Goal: Task Accomplishment & Management: Manage account settings

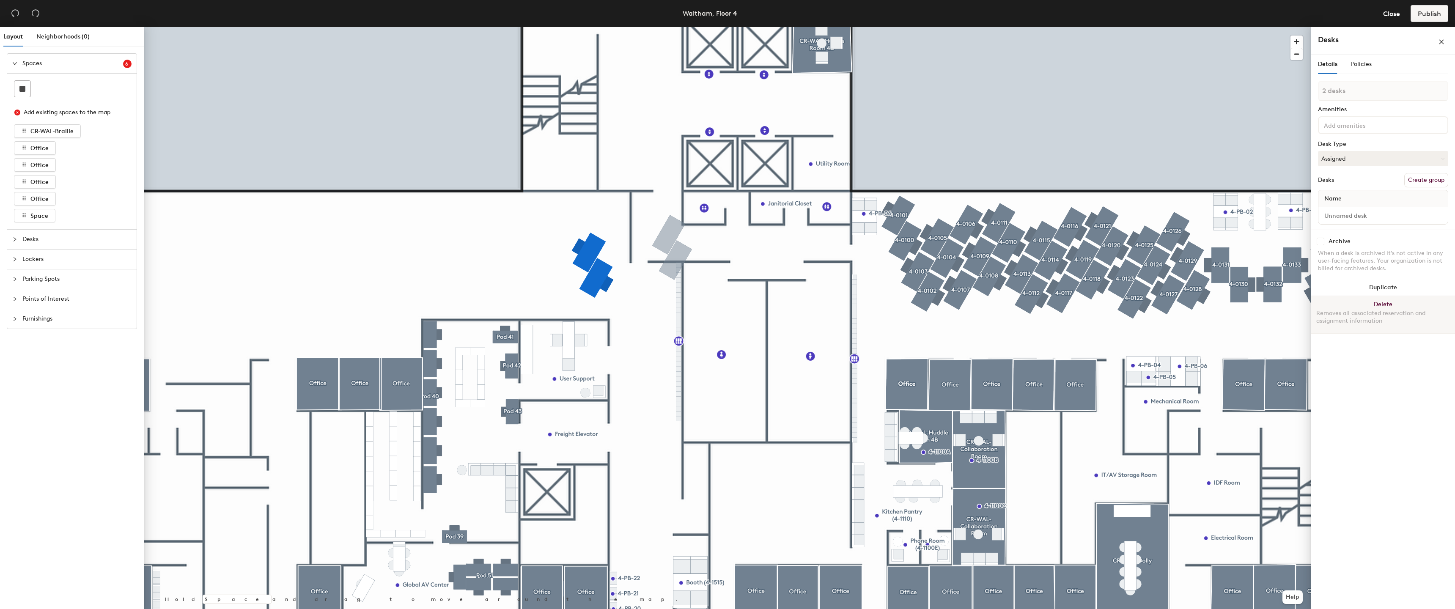
type input "1 desk"
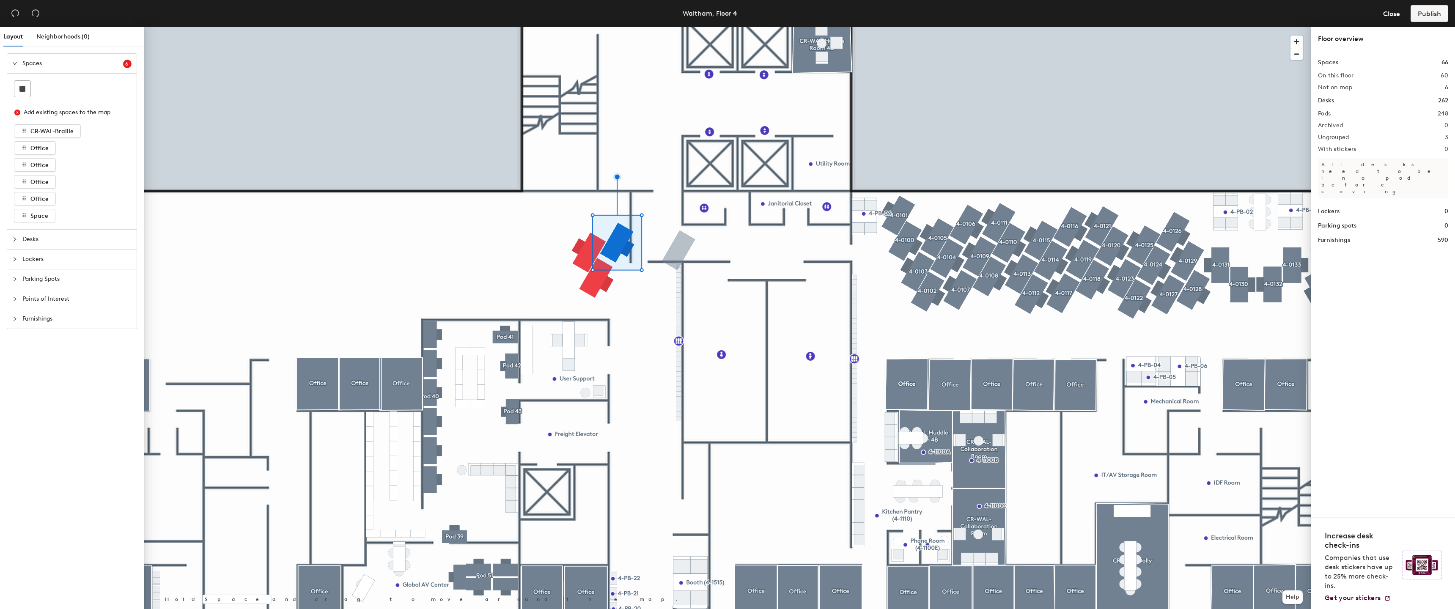
click at [658, 27] on div at bounding box center [727, 27] width 1167 height 0
click at [595, 27] on div at bounding box center [727, 27] width 1167 height 0
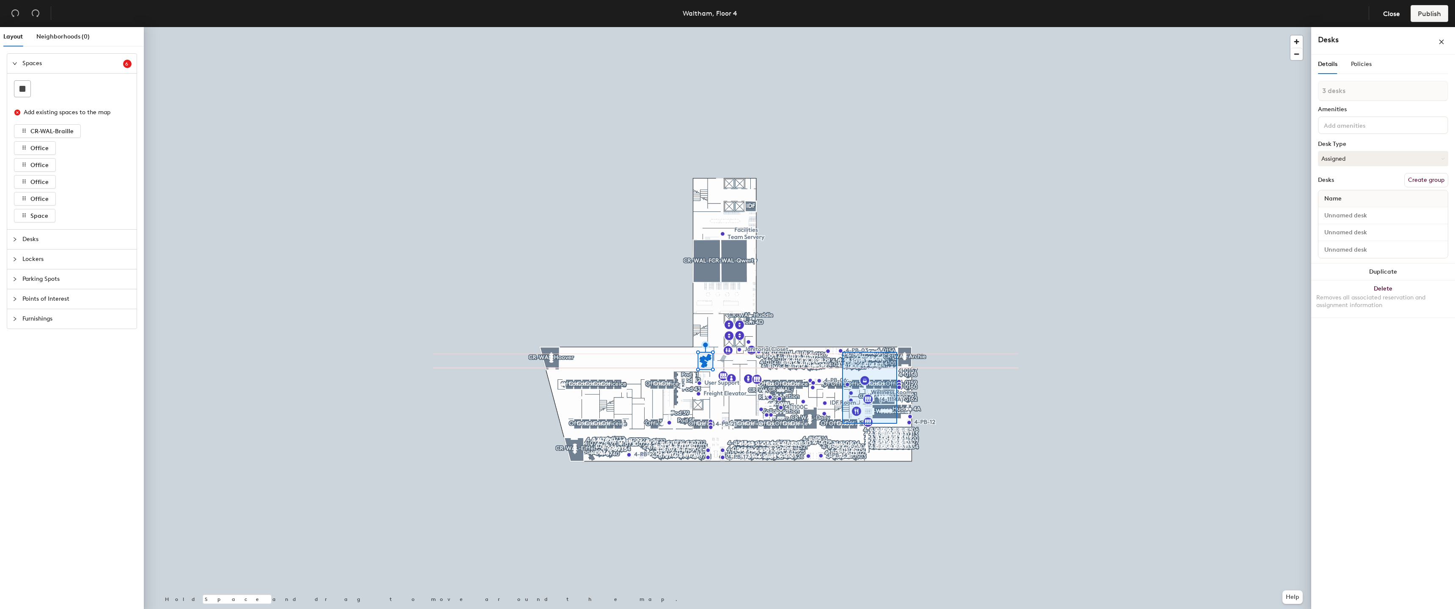
click at [842, 27] on div at bounding box center [727, 27] width 1167 height 0
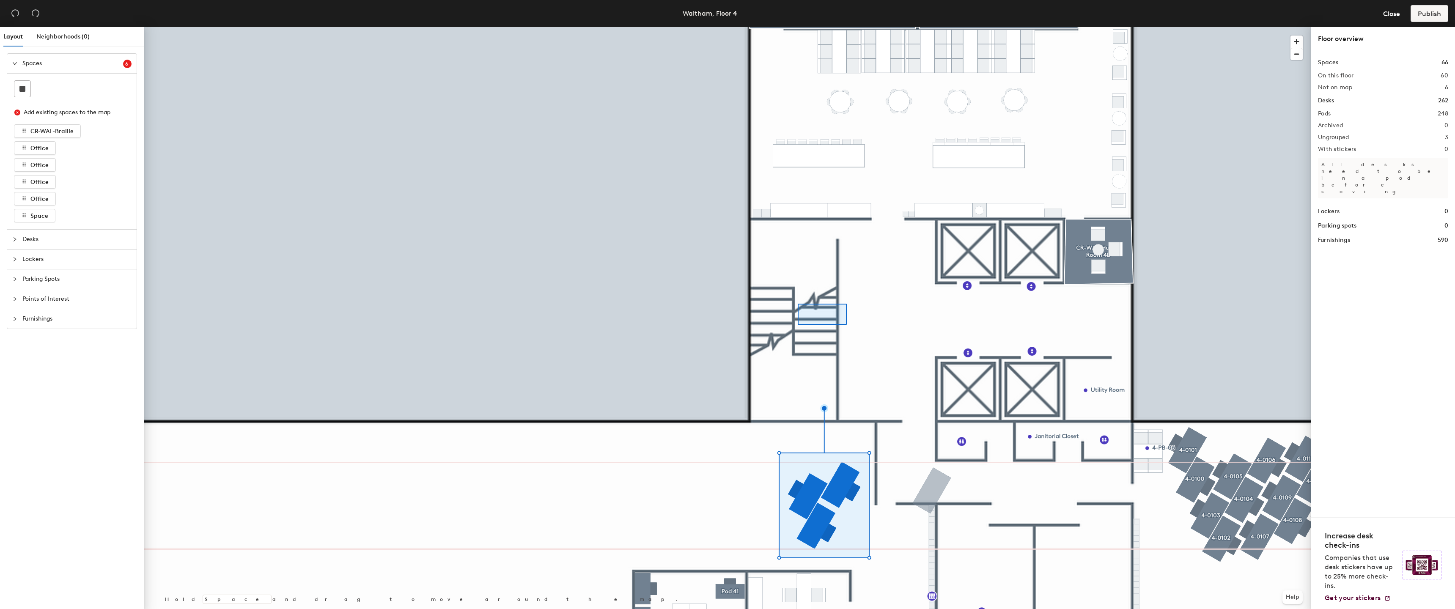
click at [798, 27] on div at bounding box center [727, 27] width 1167 height 0
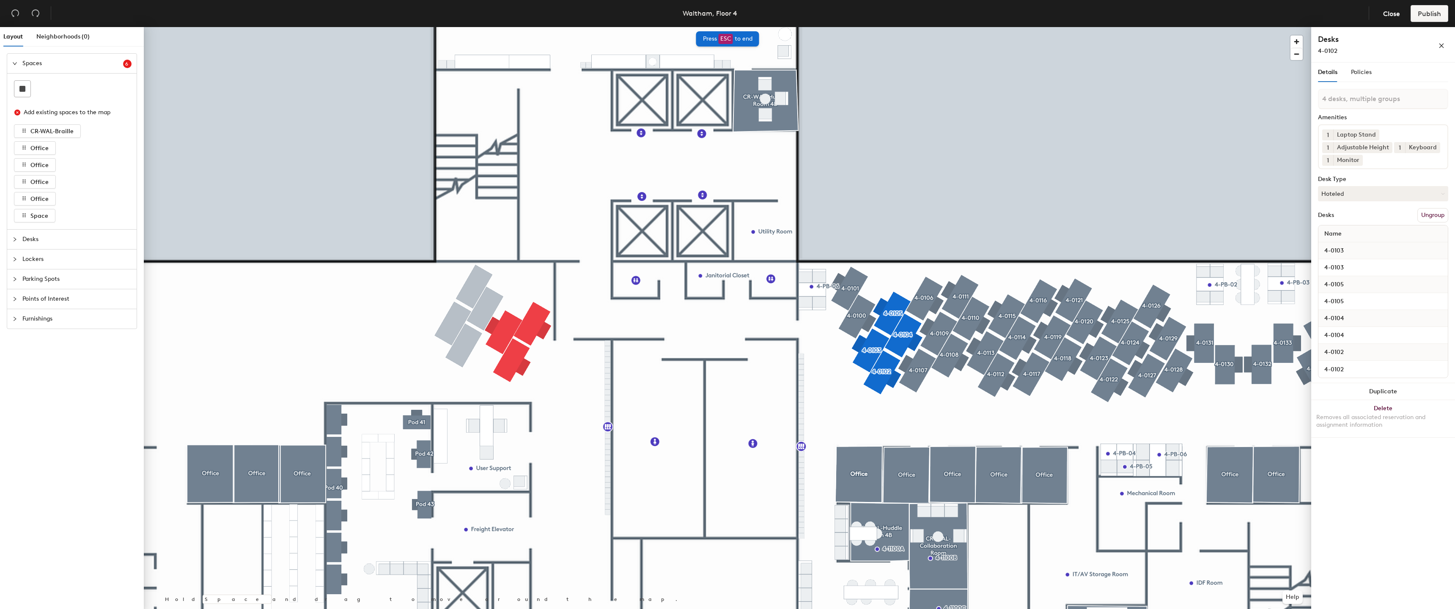
type input "4 desks"
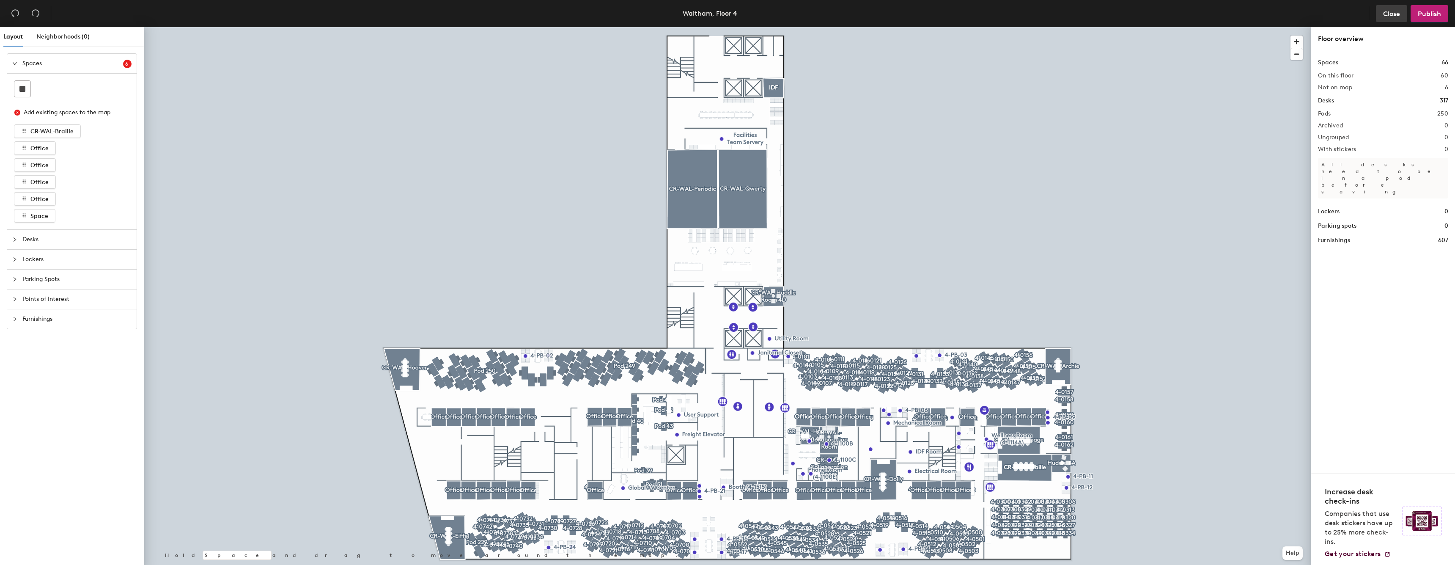
click at [1388, 8] on button "Close" at bounding box center [1391, 13] width 31 height 17
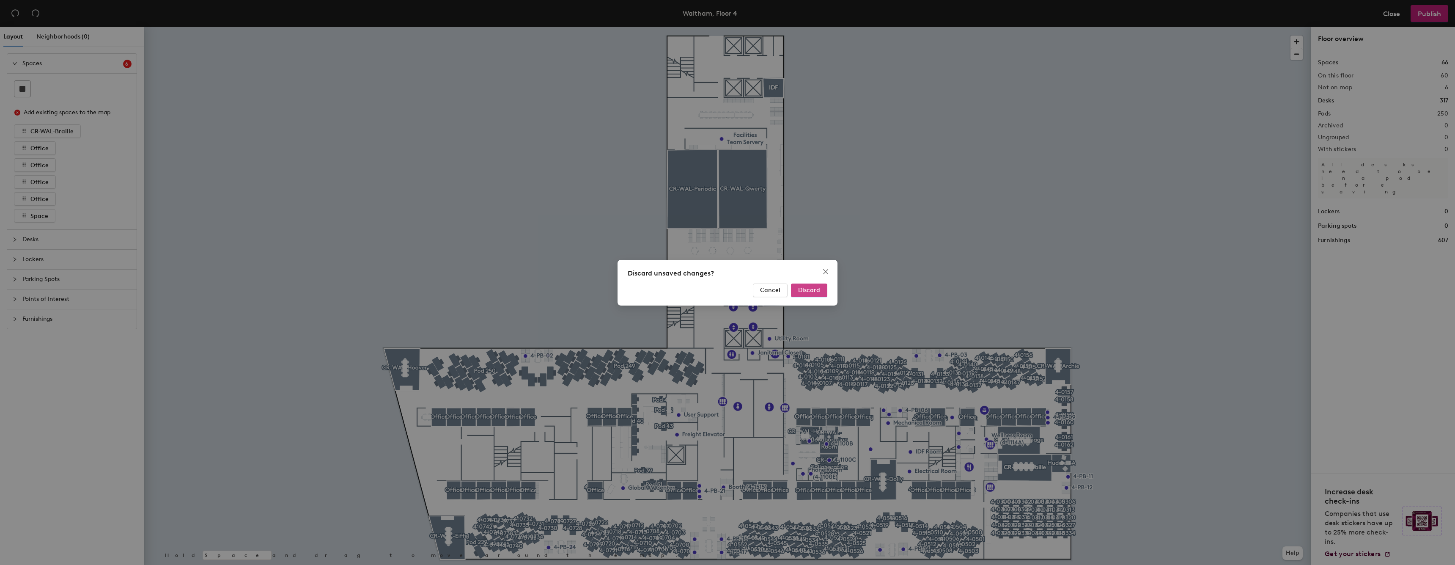
click at [806, 294] on button "Discard" at bounding box center [809, 290] width 36 height 14
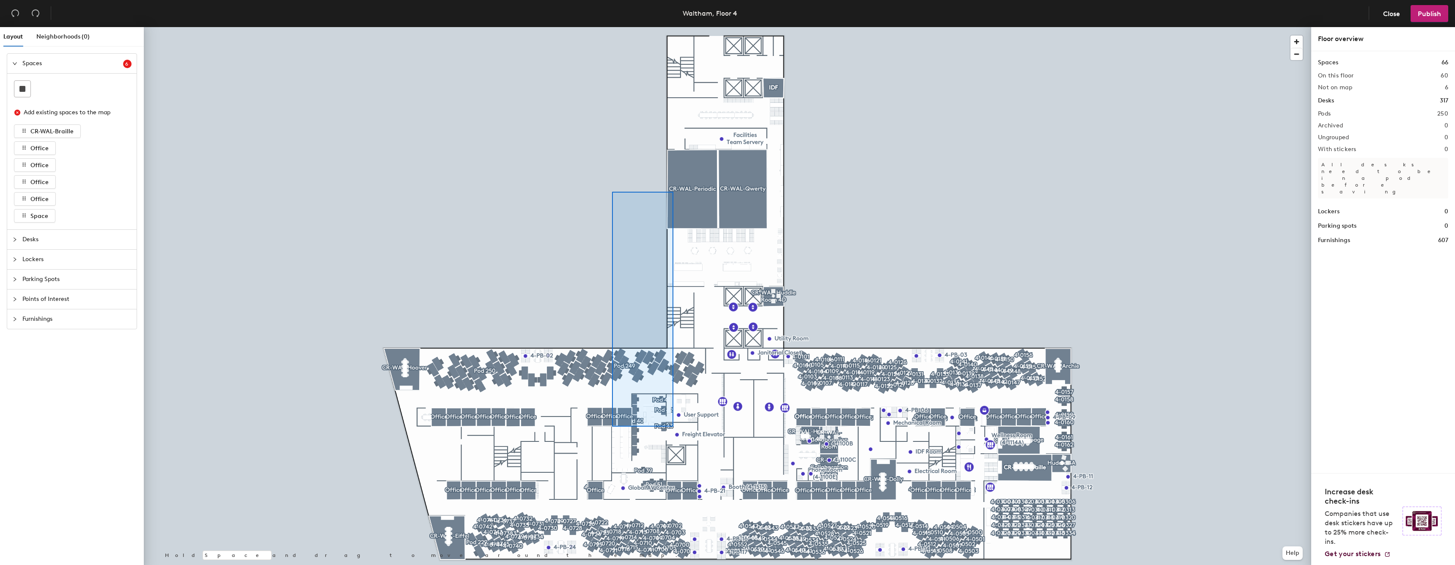
click at [602, 27] on div at bounding box center [727, 27] width 1167 height 0
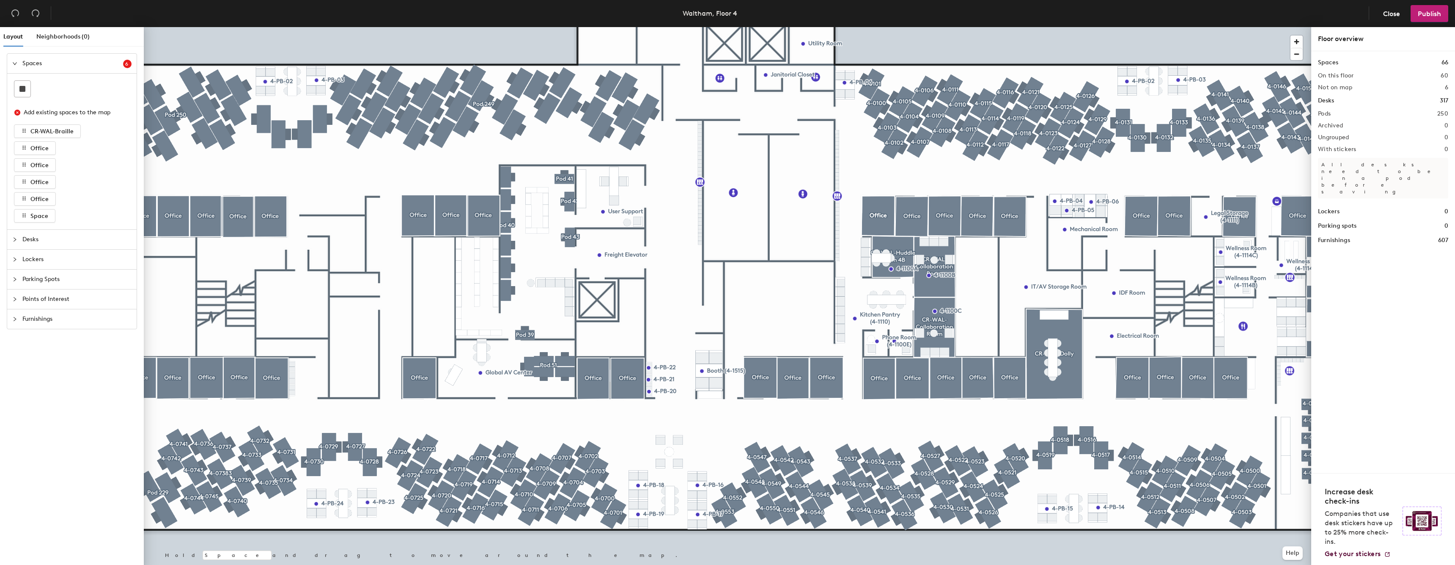
click at [1077, 27] on div at bounding box center [727, 27] width 1167 height 0
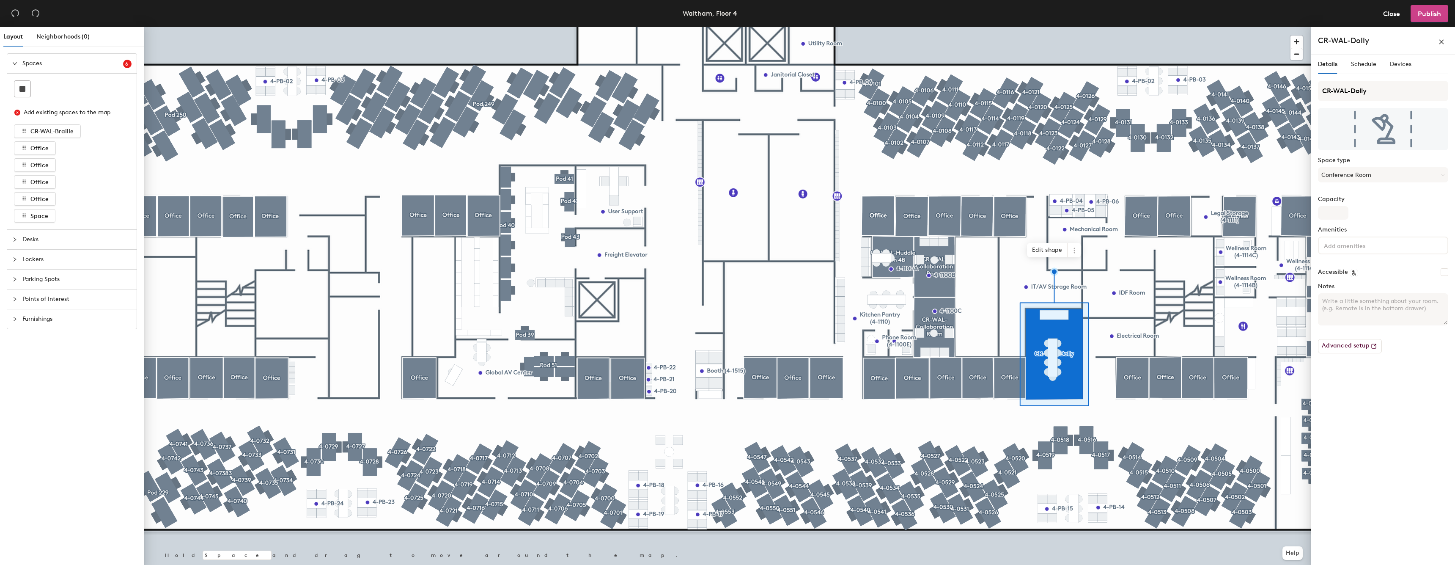
click at [1433, 16] on span "Publish" at bounding box center [1429, 14] width 23 height 8
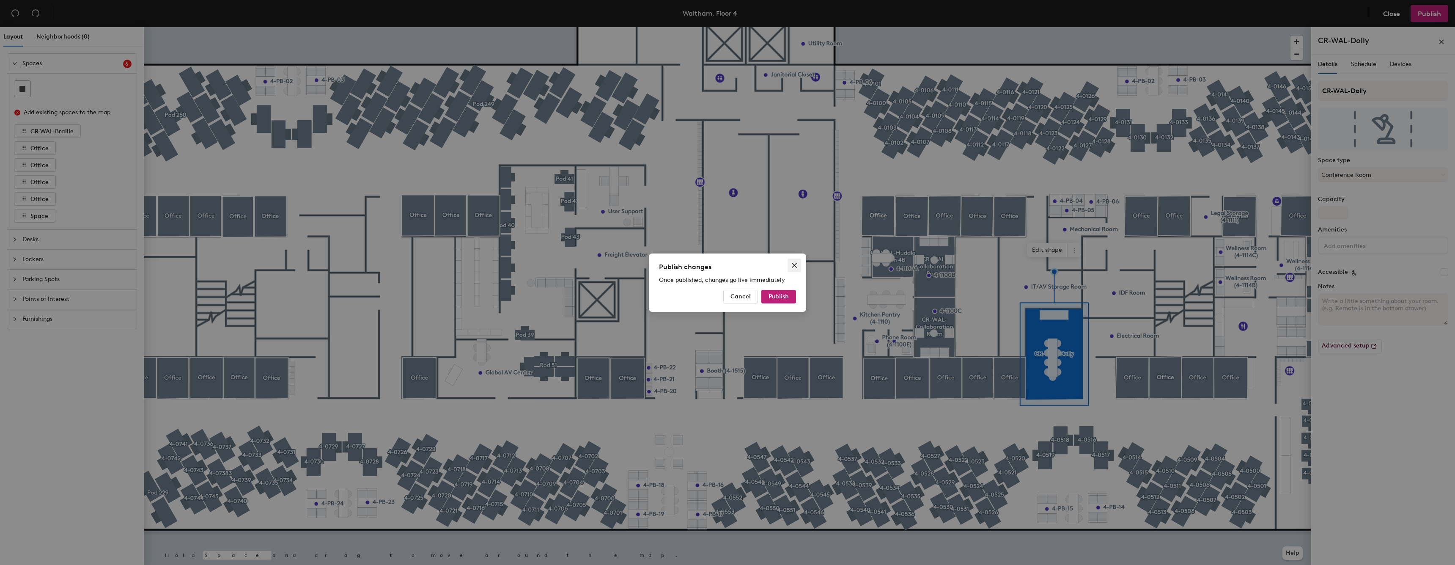
click at [797, 267] on icon "close" at bounding box center [794, 265] width 7 height 7
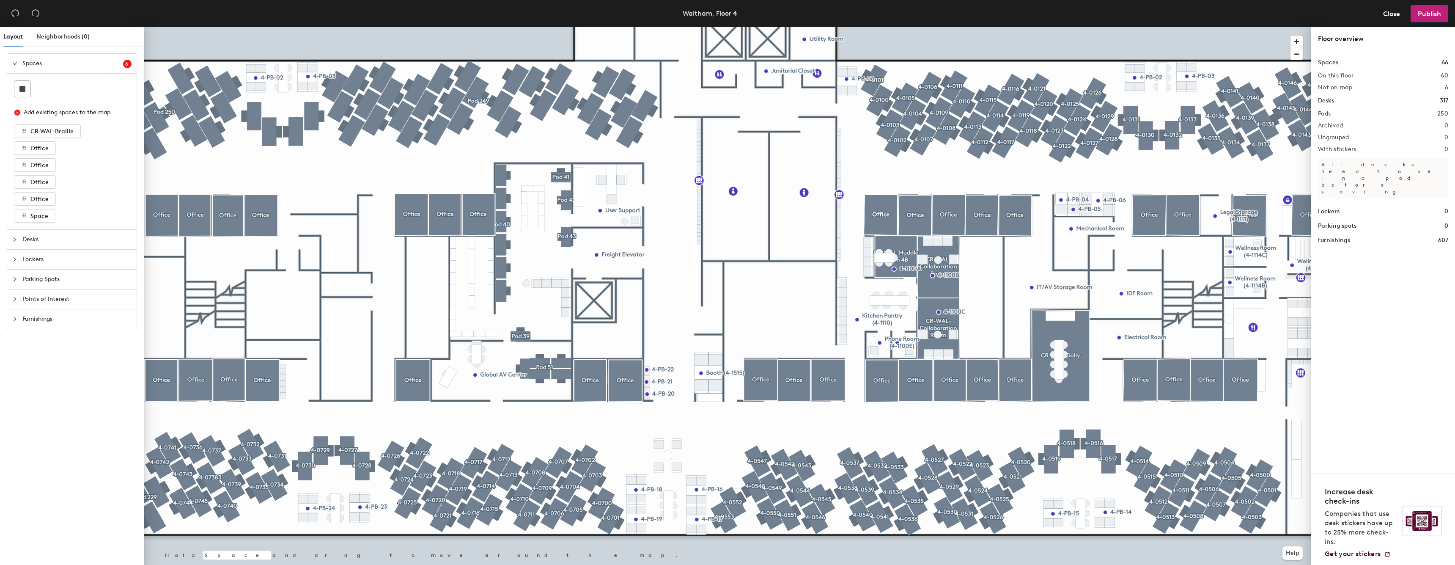
click at [1425, 9] on button "Publish" at bounding box center [1429, 13] width 38 height 17
click at [1425, 9] on div "Publish changes Once published, changes go live immediately Cancel Publish" at bounding box center [727, 282] width 1455 height 565
click at [1425, 11] on span "Publish" at bounding box center [1429, 14] width 23 height 8
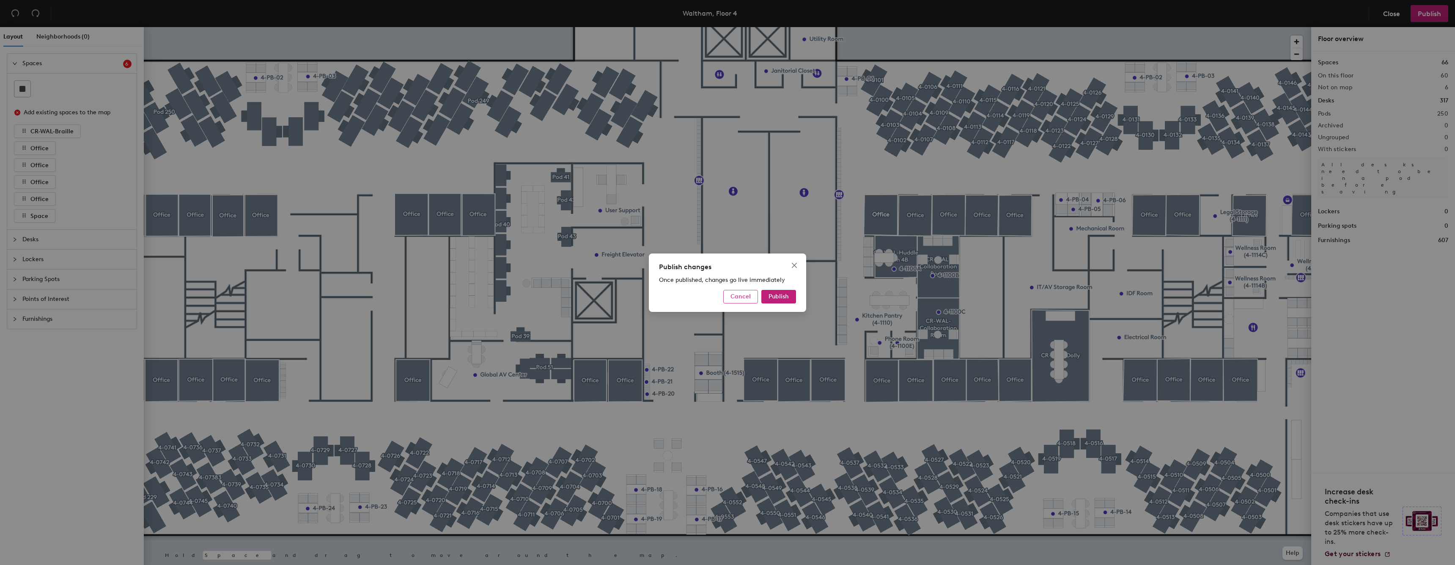
click at [741, 291] on button "Cancel" at bounding box center [740, 297] width 35 height 14
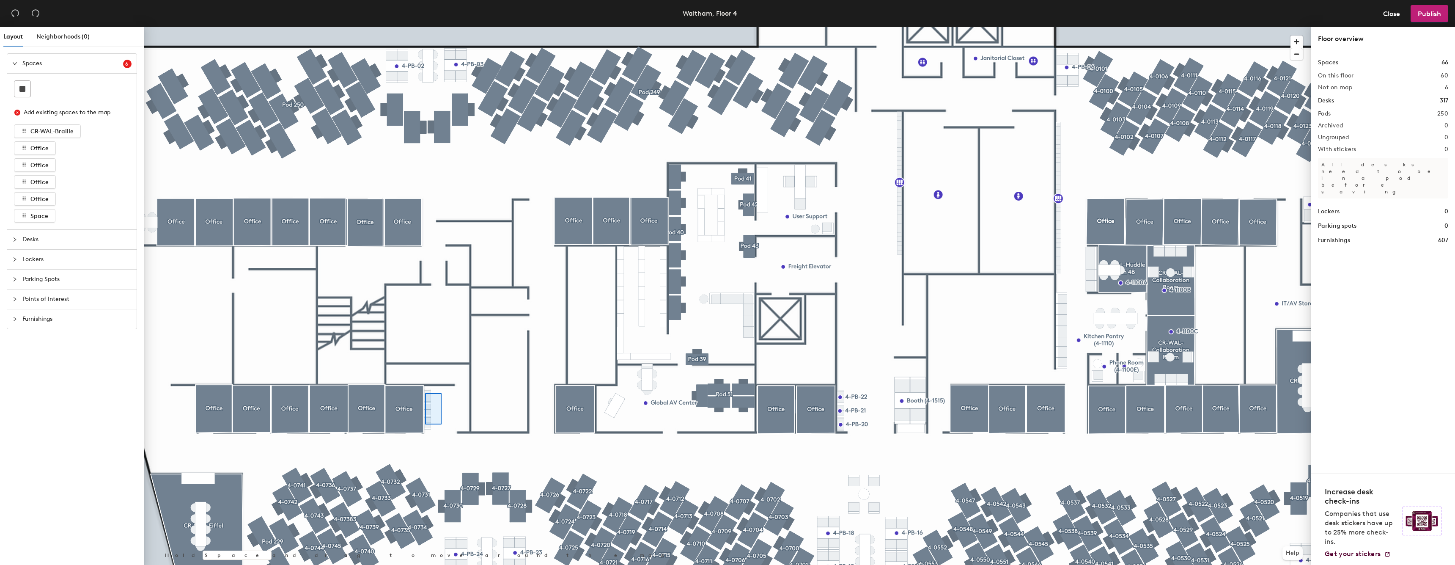
click at [426, 27] on div at bounding box center [727, 27] width 1167 height 0
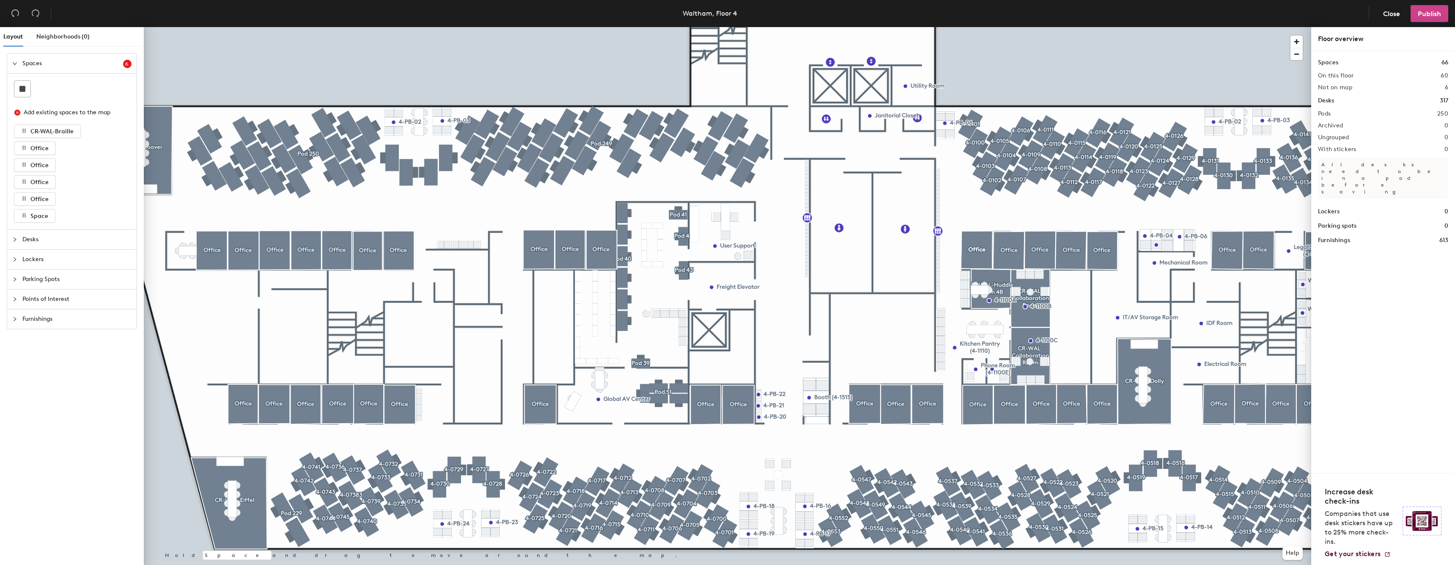
click at [1424, 15] on span "Publish" at bounding box center [1429, 14] width 23 height 8
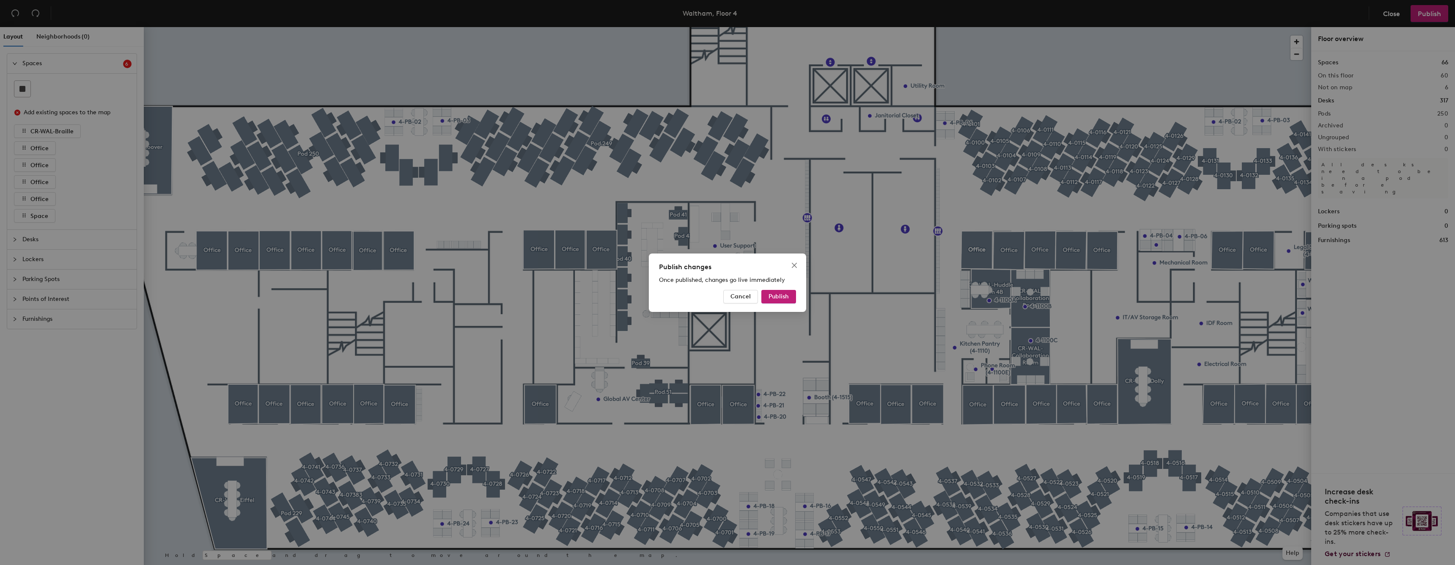
drag, startPoint x: 799, startPoint y: 300, endPoint x: 795, endPoint y: 303, distance: 4.5
click at [799, 300] on div "Publish changes Once published, changes go live immediately Cancel Publish" at bounding box center [727, 282] width 157 height 58
click at [795, 303] on div "Cancel Publish" at bounding box center [727, 297] width 137 height 14
click at [793, 303] on div "Publish changes Once published, changes go live immediately Cancel Publish" at bounding box center [727, 282] width 157 height 58
click at [795, 293] on button "Publish" at bounding box center [778, 297] width 35 height 14
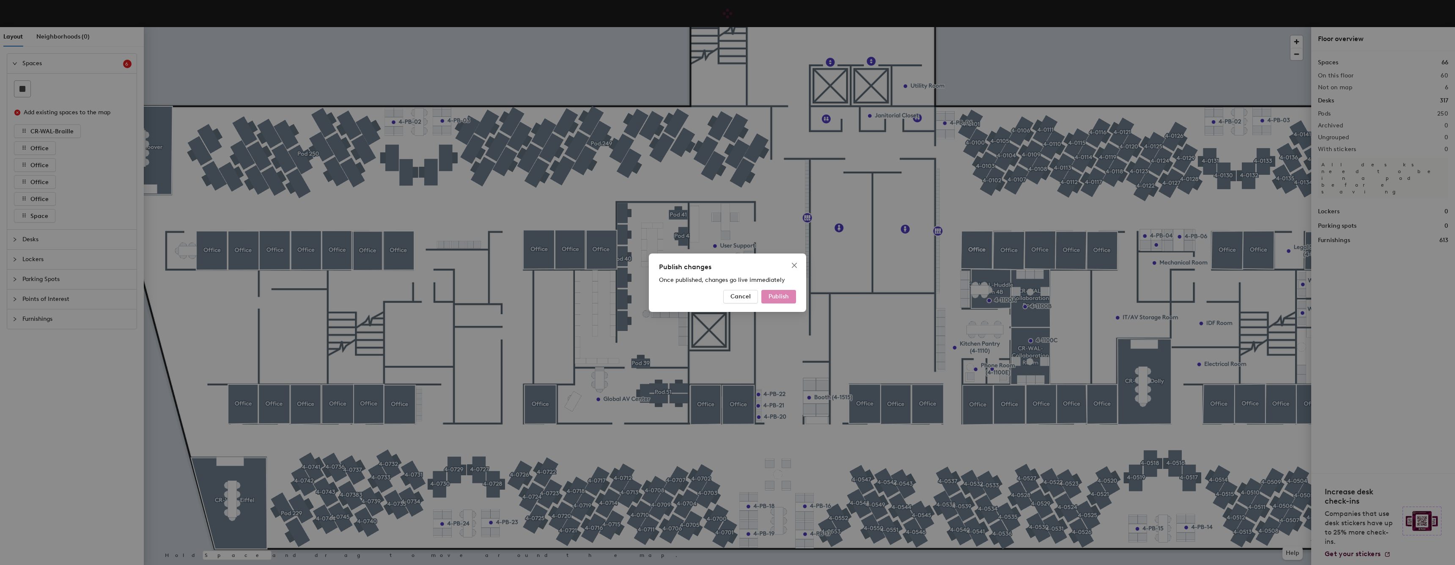
click at [790, 295] on button "Publish" at bounding box center [778, 297] width 35 height 14
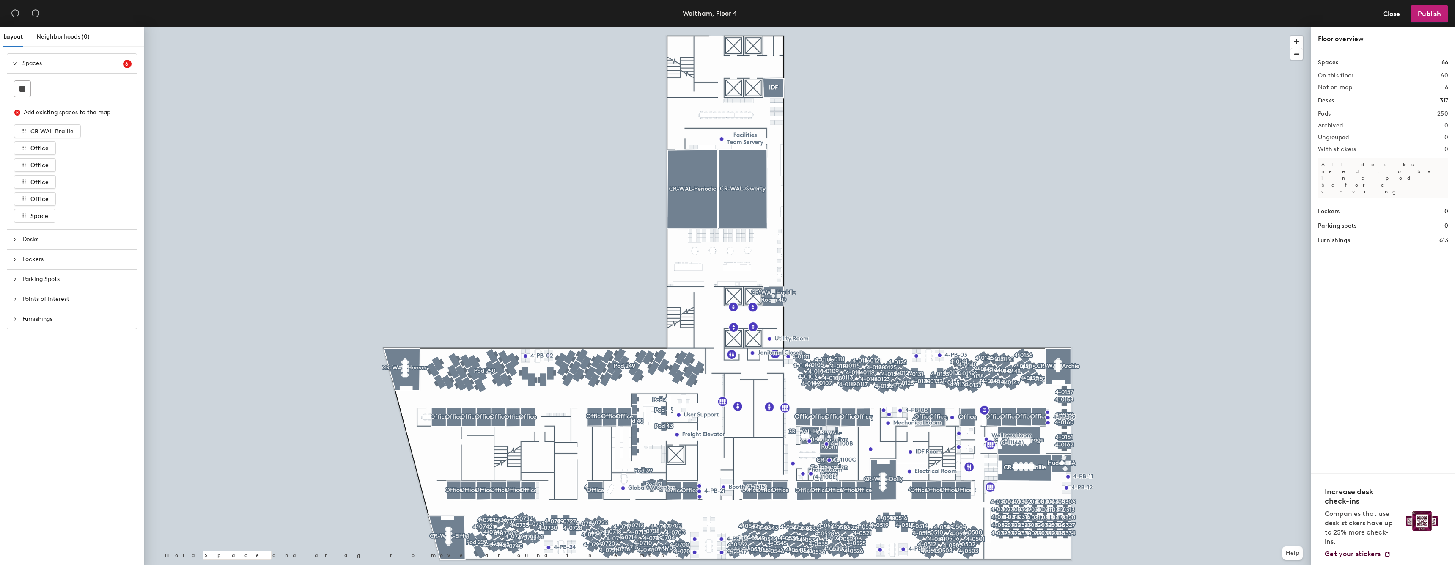
click at [1427, 532] on img at bounding box center [1421, 520] width 39 height 29
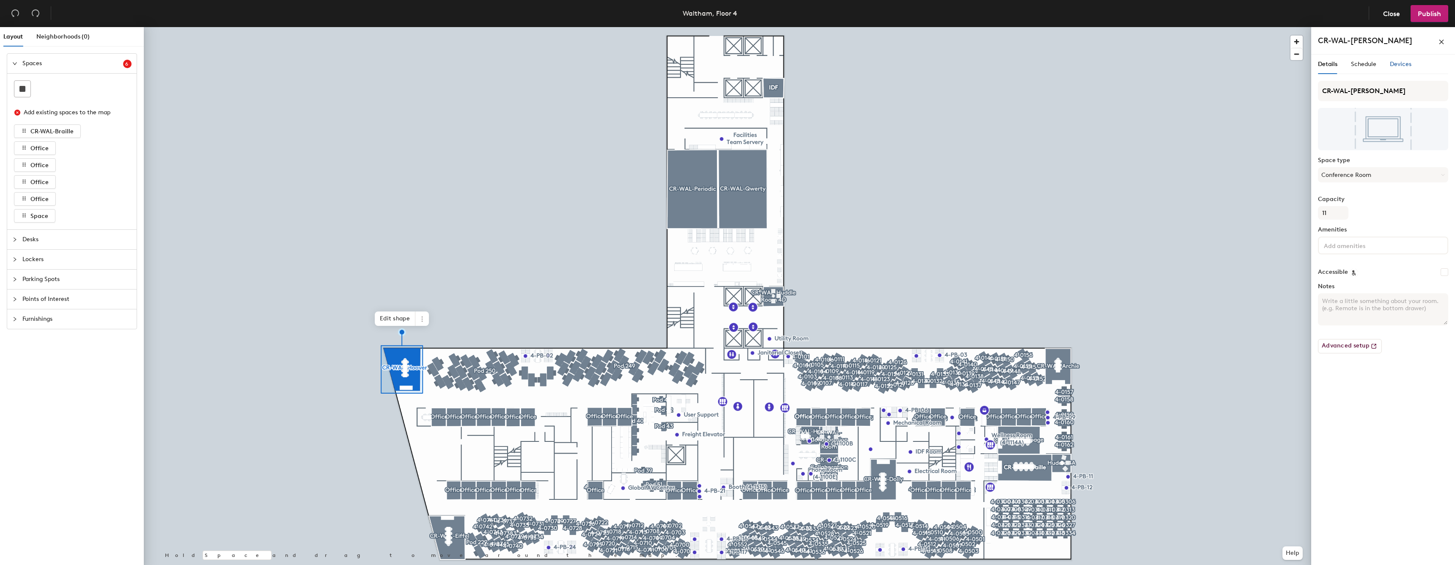
click at [1392, 67] on span "Devices" at bounding box center [1401, 63] width 22 height 7
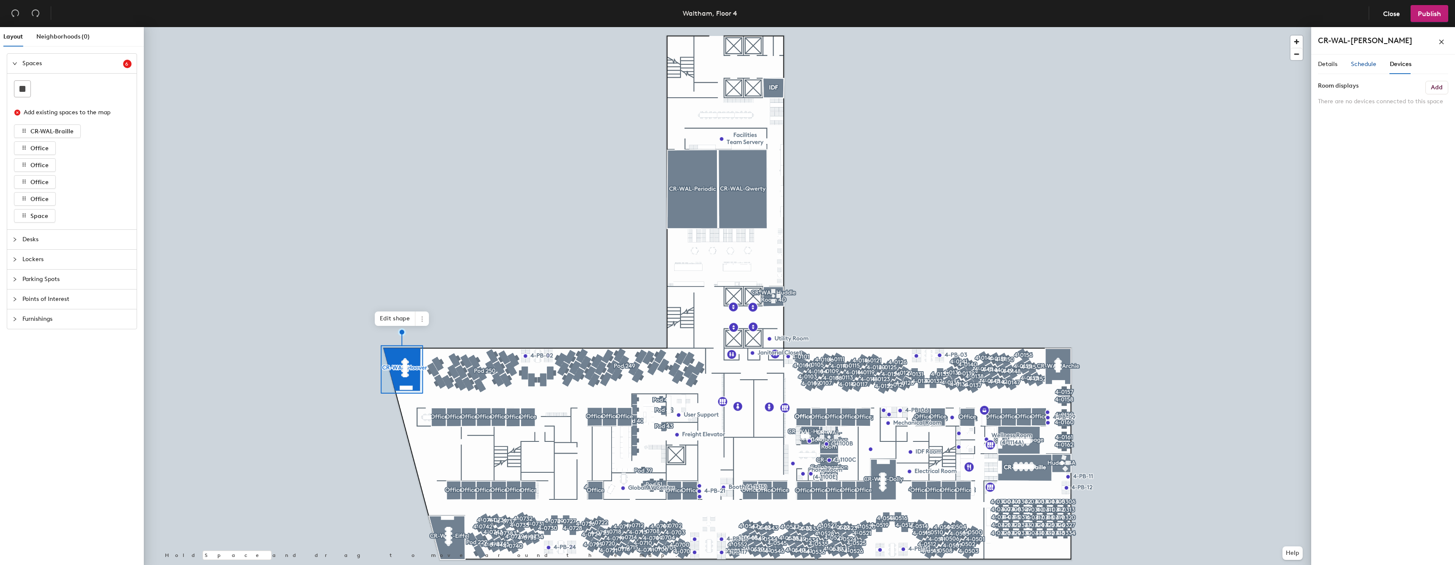
click at [1361, 67] on span "Schedule" at bounding box center [1363, 63] width 25 height 7
click at [1361, 106] on div "Configuration On-demand" at bounding box center [1383, 95] width 130 height 29
click at [1367, 91] on div "Configuration On-demand" at bounding box center [1383, 95] width 130 height 29
click at [1365, 94] on button "On-demand" at bounding box center [1383, 98] width 130 height 15
click at [1372, 88] on div "Configuration On-demand On-demand Scheduled Request-only" at bounding box center [1383, 95] width 130 height 29
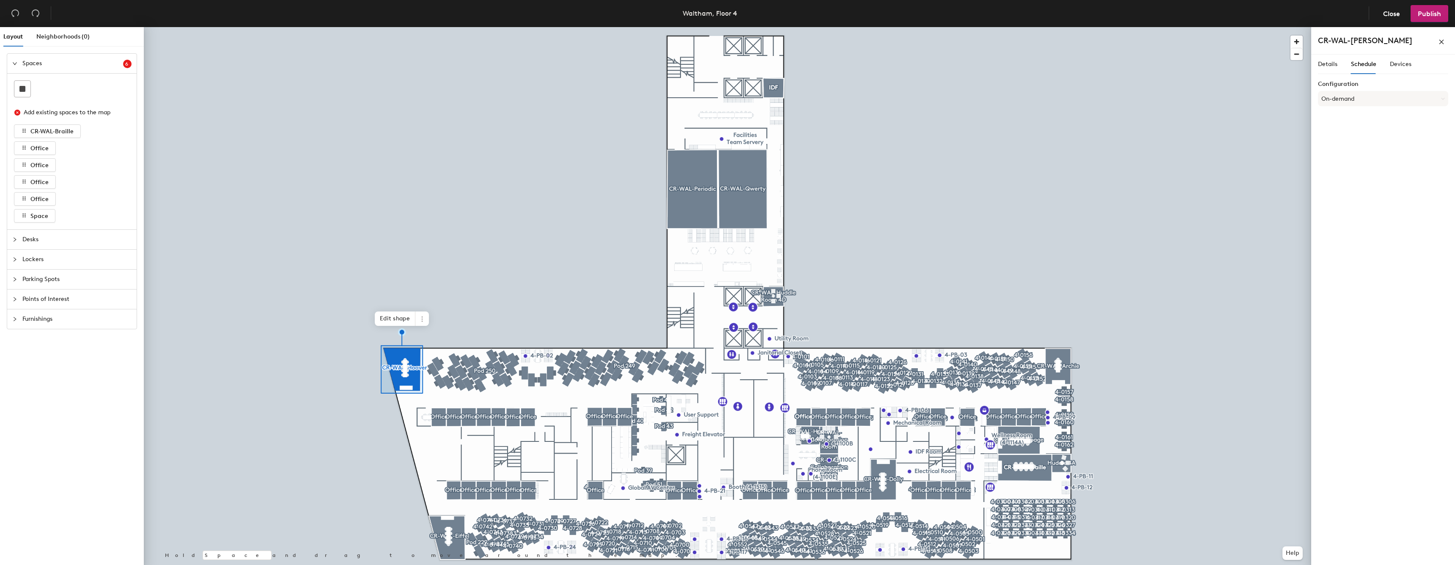
click at [1341, 70] on div "Details Schedule Devices" at bounding box center [1364, 64] width 93 height 19
click at [1334, 68] on div "Details" at bounding box center [1327, 64] width 19 height 9
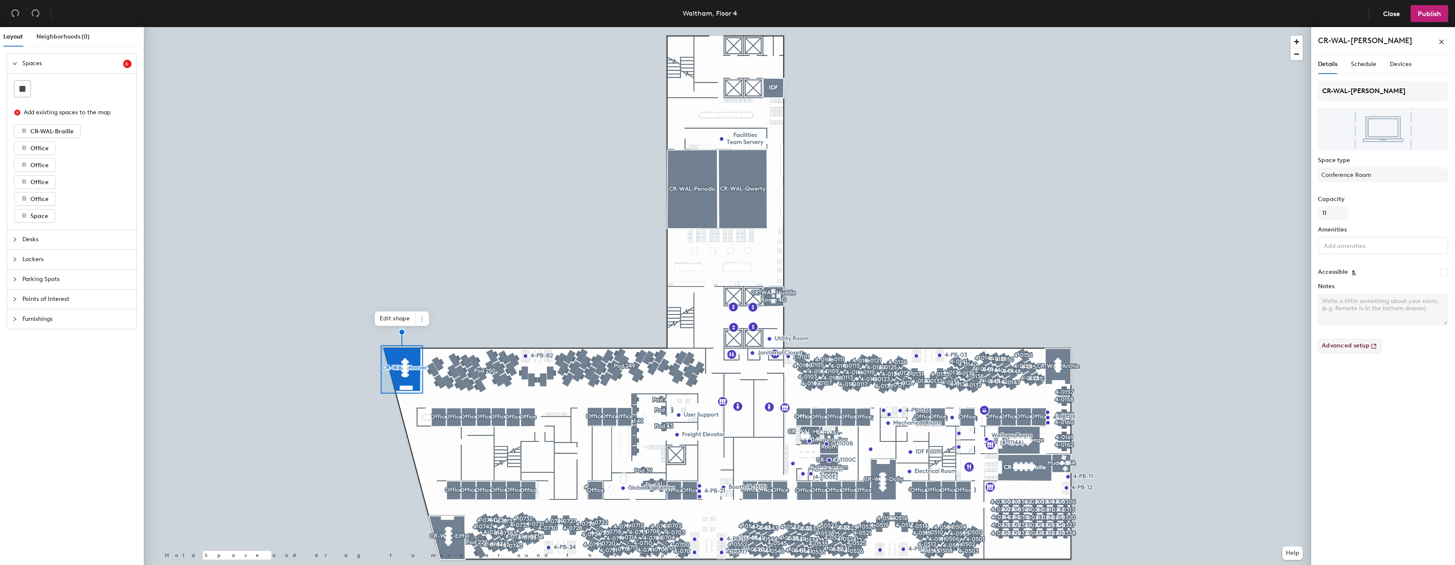
click at [1353, 346] on button "Advanced setup" at bounding box center [1350, 346] width 64 height 14
